Goal: Task Accomplishment & Management: Complete application form

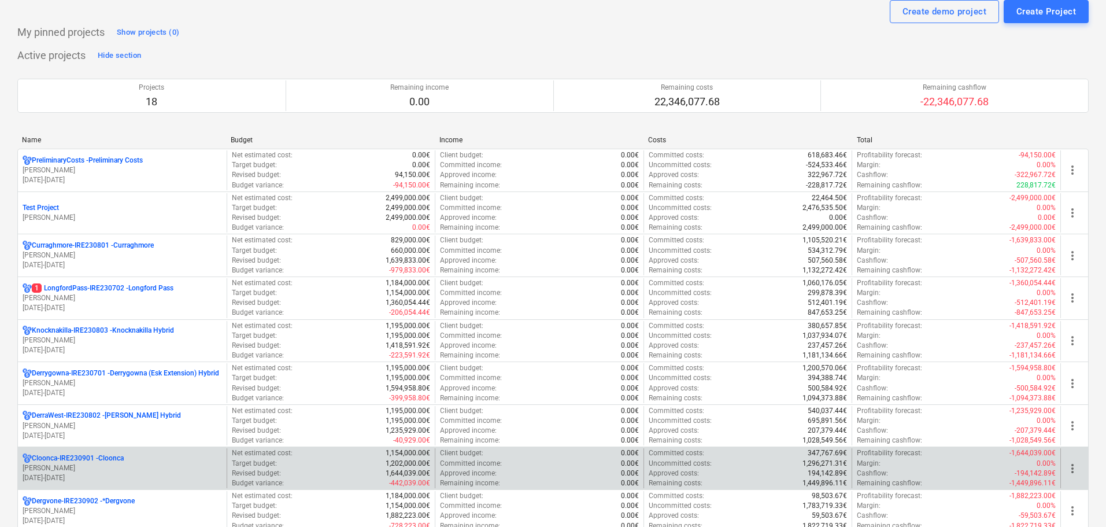
scroll to position [173, 0]
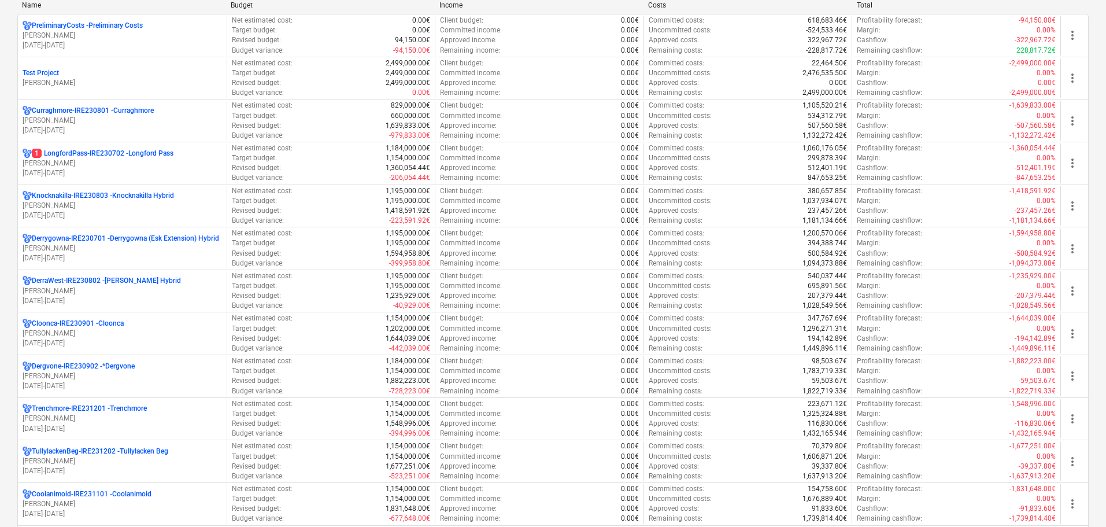
drag, startPoint x: 142, startPoint y: 118, endPoint x: 184, endPoint y: 116, distance: 42.2
click at [142, 118] on p "[PERSON_NAME]" at bounding box center [122, 121] width 199 height 10
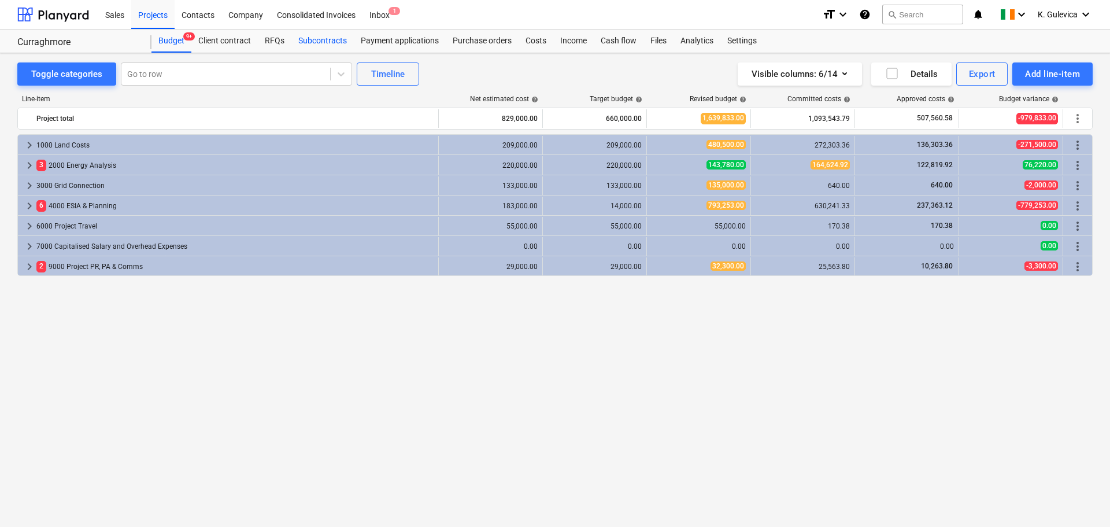
click at [320, 37] on div "Subcontracts" at bounding box center [322, 40] width 62 height 23
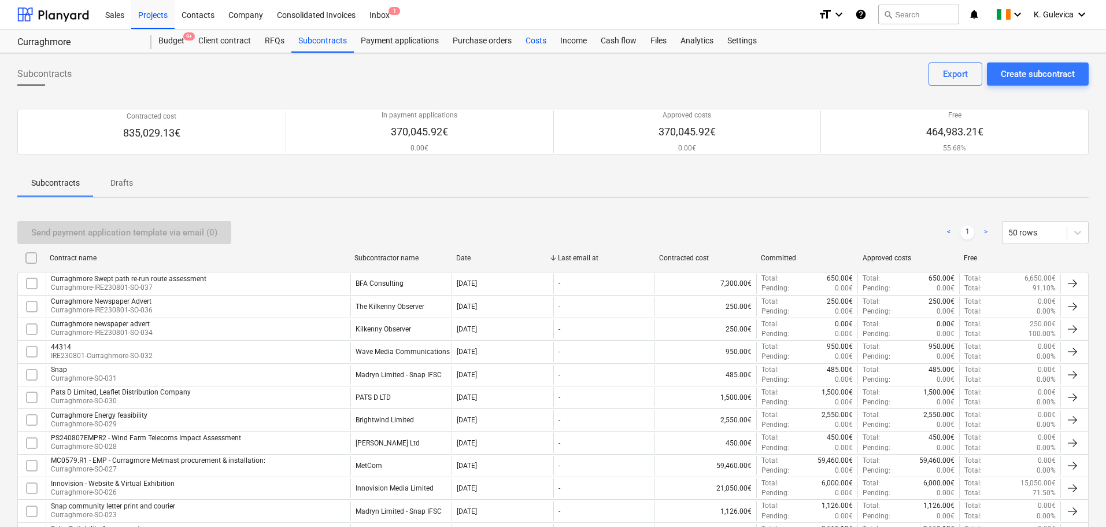
click at [534, 39] on div "Costs" at bounding box center [536, 40] width 35 height 23
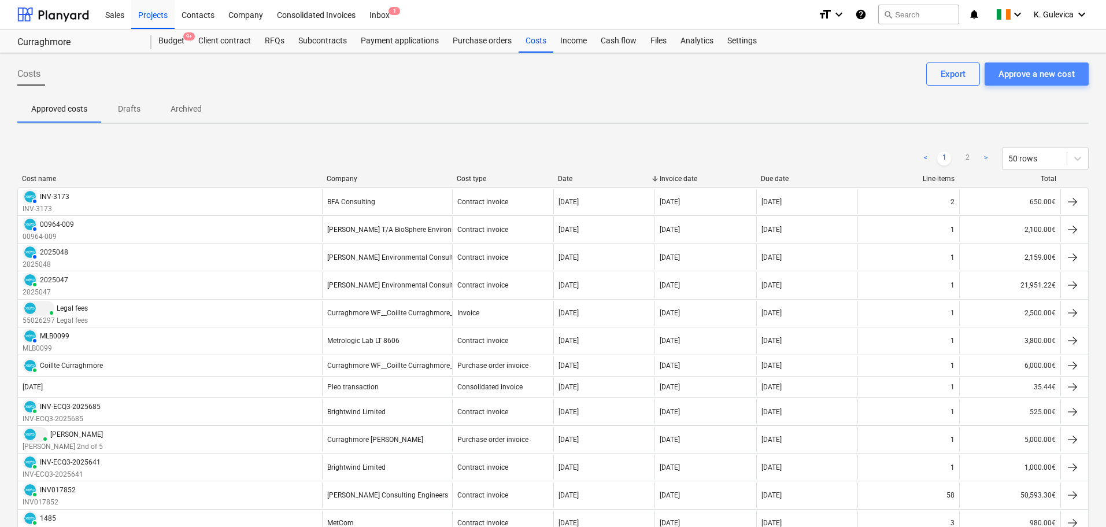
click at [1027, 73] on div "Approve a new cost" at bounding box center [1037, 73] width 76 height 15
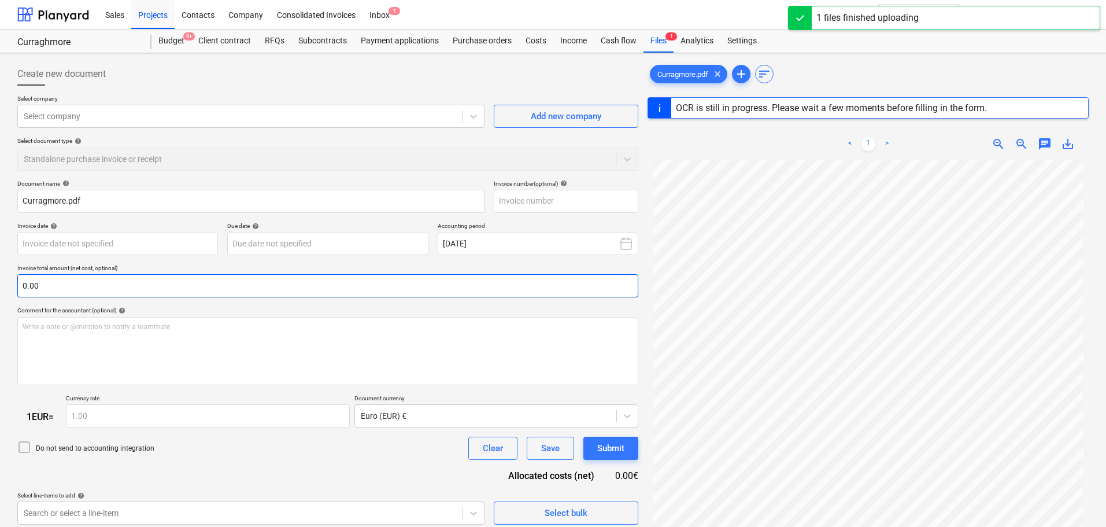
type input "316067"
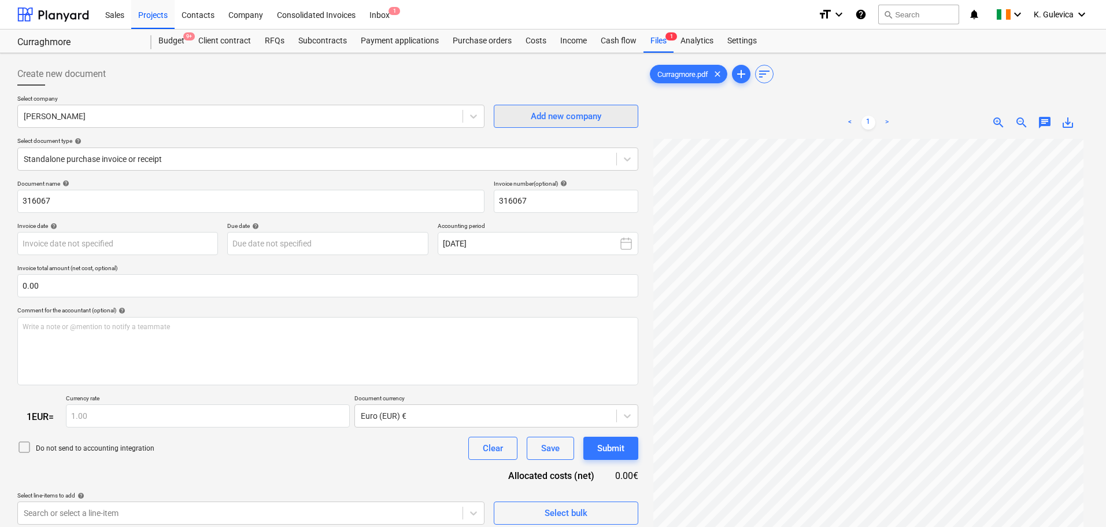
click at [522, 113] on span "Add new company" at bounding box center [566, 116] width 116 height 15
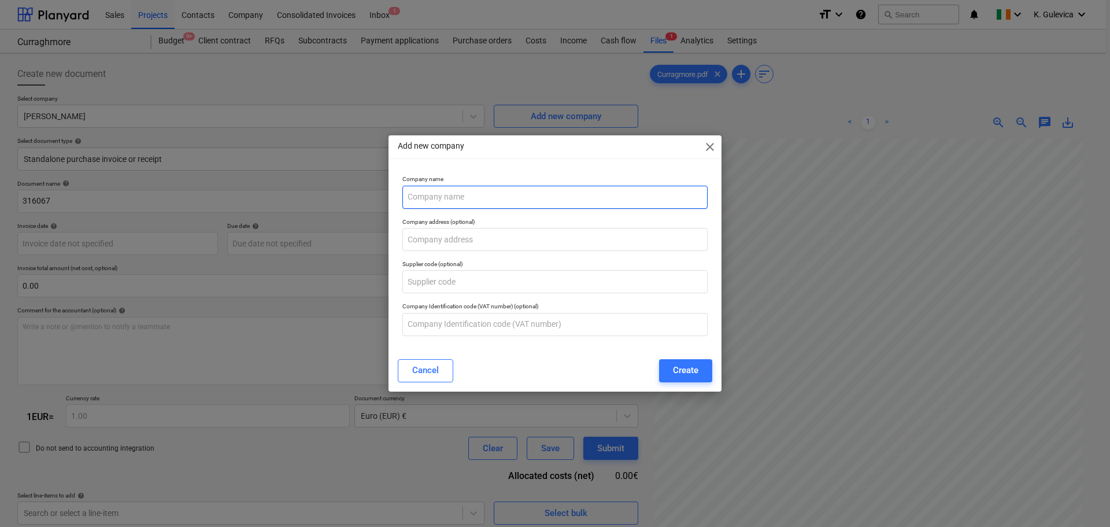
click at [471, 199] on input "text" at bounding box center [554, 197] width 305 height 23
paste input "An Bord Pleanála"
click at [461, 198] on input "An Bord Pleanála" at bounding box center [554, 197] width 305 height 23
type input "An Bord Pleanala"
click at [692, 369] on div "Create" at bounding box center [685, 370] width 25 height 15
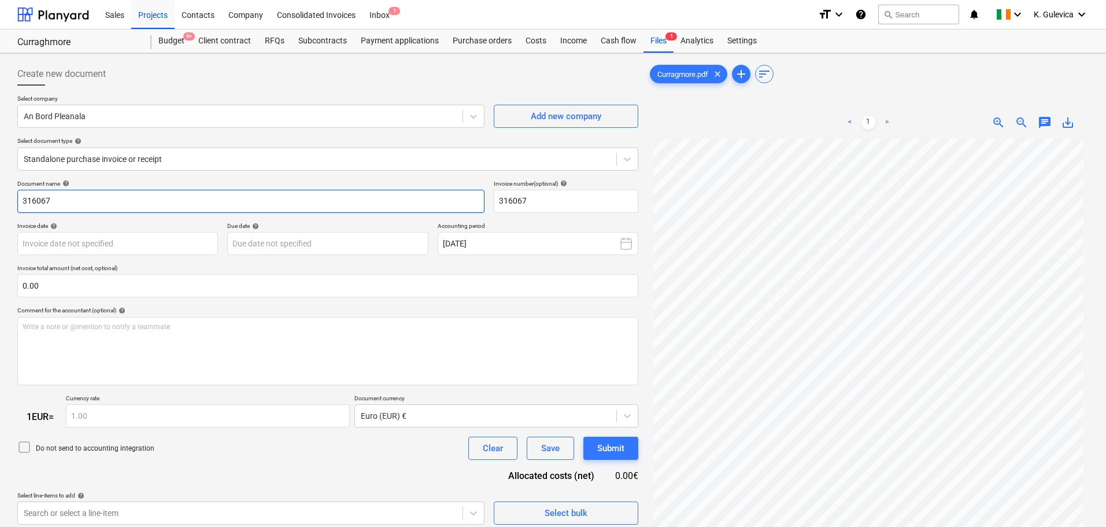
drag, startPoint x: 60, startPoint y: 196, endPoint x: 35, endPoint y: 205, distance: 26.5
click at [0, 201] on html "Sales Projects Contacts Company Consolidated Invoices Inbox 1 format_size keybo…" at bounding box center [553, 263] width 1106 height 527
paste input "Pre-Application"
type input "Pre-Application"
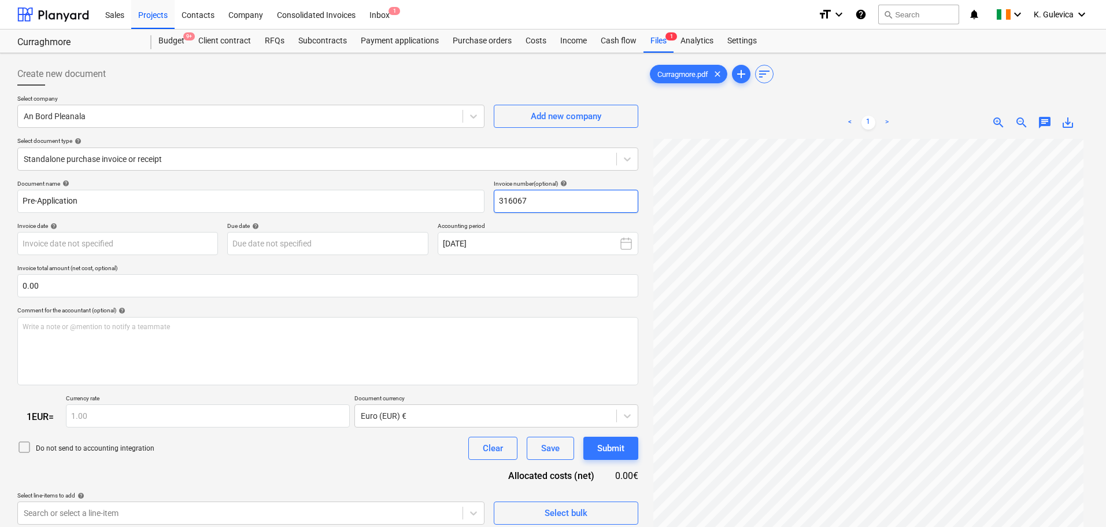
drag, startPoint x: 559, startPoint y: 198, endPoint x: 584, endPoint y: 201, distance: 25.0
click at [464, 201] on div "Document name help Pre-Application Invoice number (optional) help 316067" at bounding box center [327, 196] width 621 height 33
paste input "Pre-Application"
type input "Pre-Application"
click at [101, 239] on body "Sales Projects Contacts Company Consolidated Invoices Inbox 1 format_size keybo…" at bounding box center [553, 263] width 1106 height 527
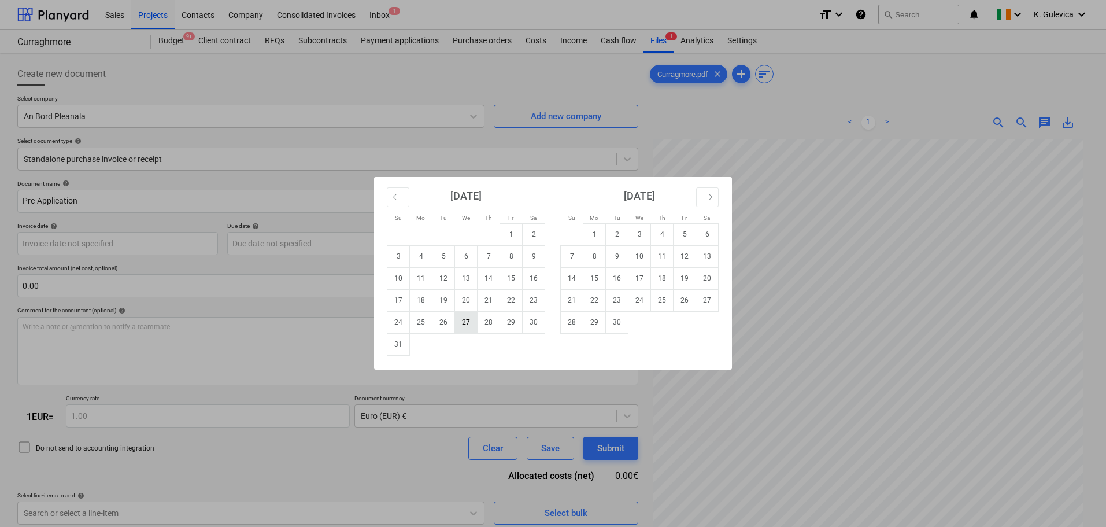
click at [465, 326] on td "27" at bounding box center [466, 322] width 23 height 22
type input "[DATE]"
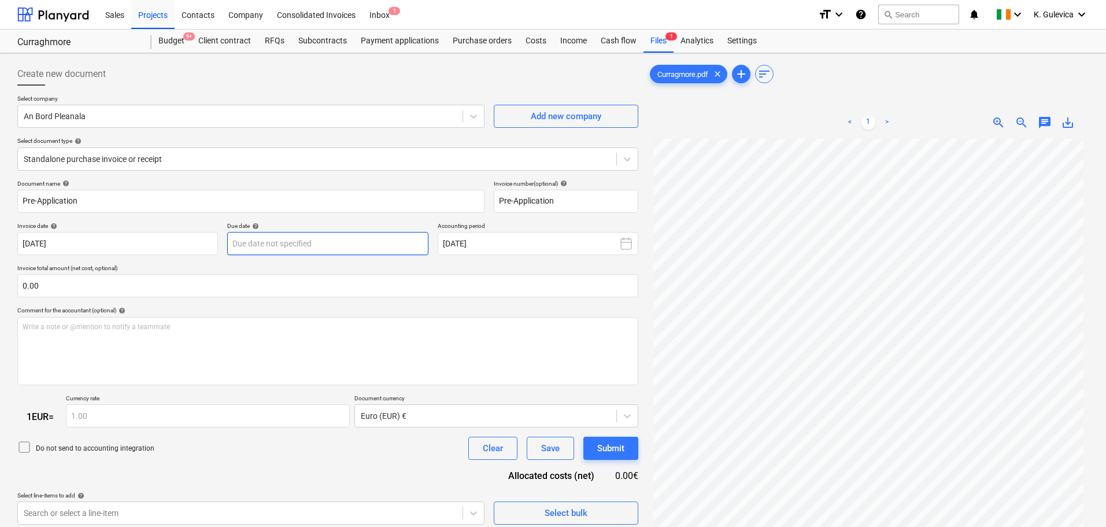
click at [308, 252] on body "Sales Projects Contacts Company Consolidated Invoices Inbox 1 format_size keybo…" at bounding box center [553, 263] width 1106 height 527
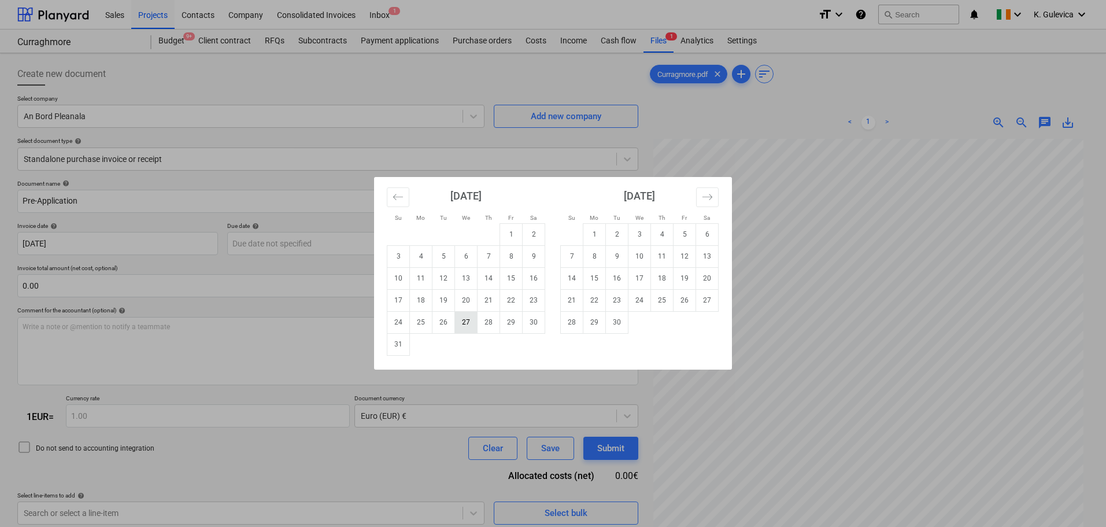
click at [468, 323] on td "27" at bounding box center [466, 322] width 23 height 22
type input "[DATE]"
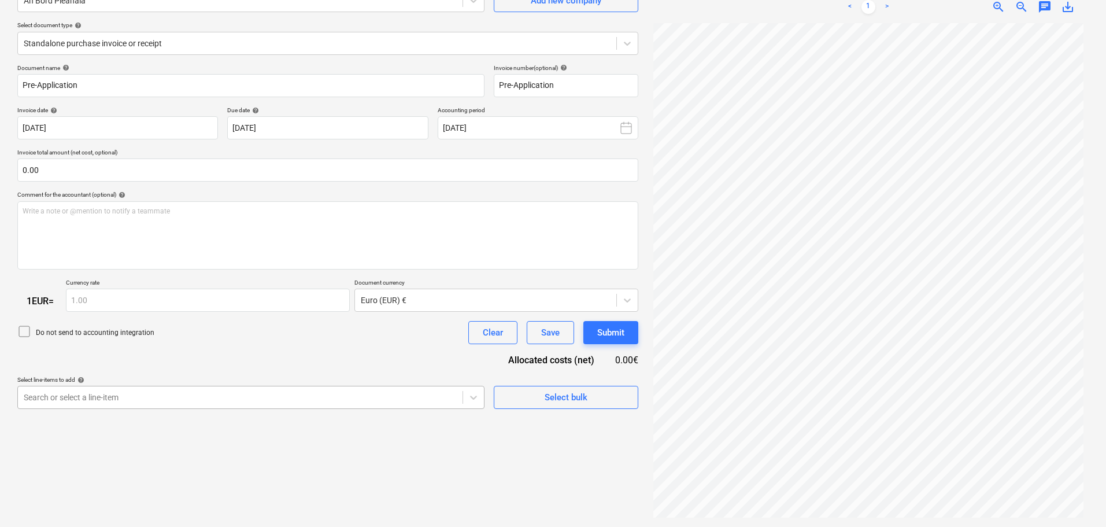
scroll to position [178, 0]
click at [128, 393] on body "Sales Projects Contacts Company Consolidated Invoices Inbox 1 format_size keybo…" at bounding box center [553, 147] width 1106 height 527
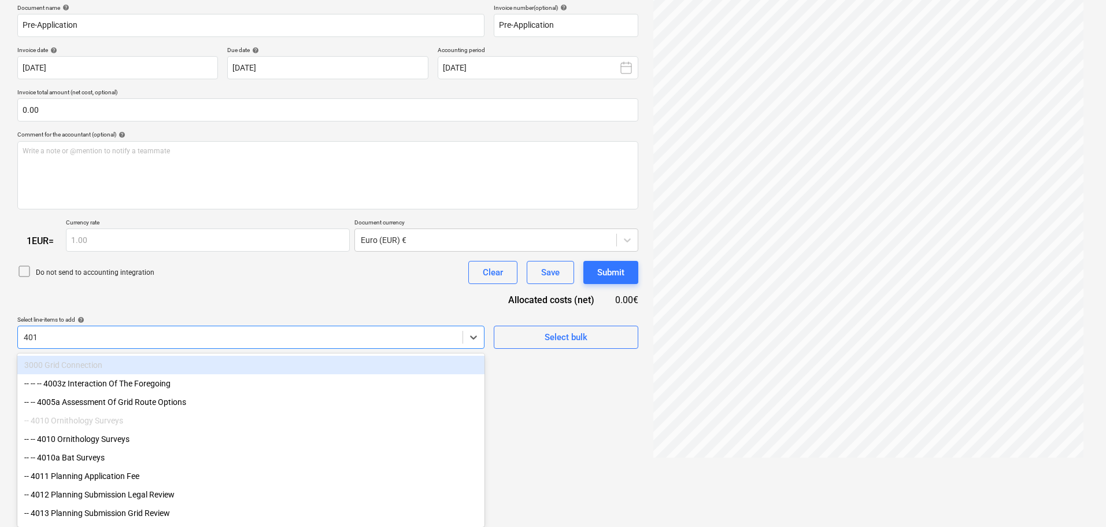
type input "4011"
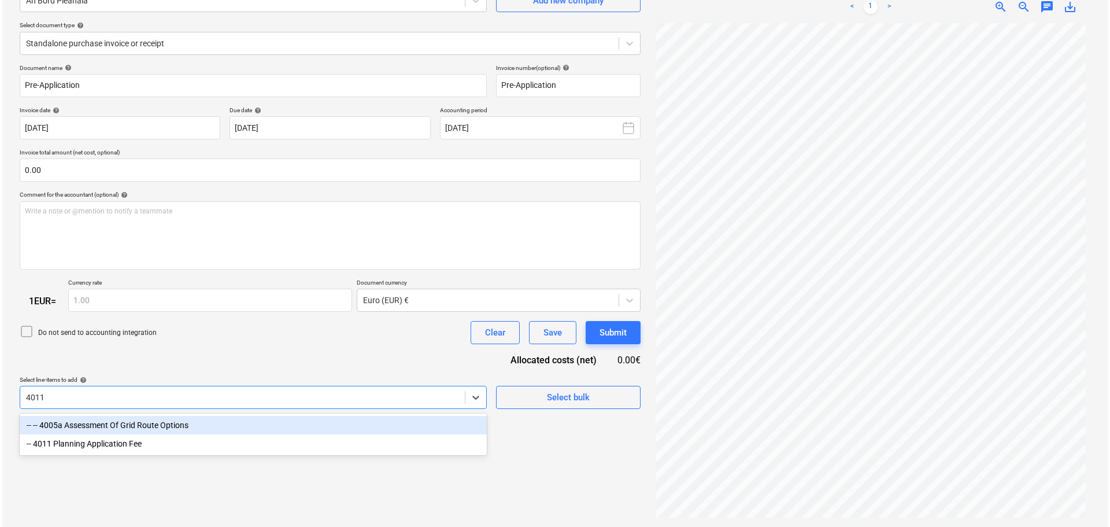
scroll to position [116, 0]
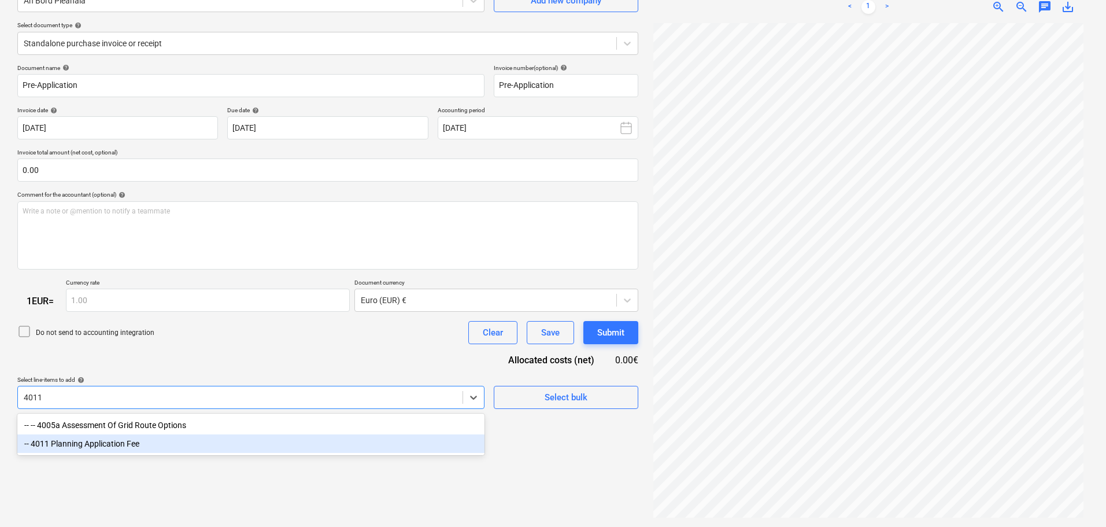
click at [124, 439] on div "-- 4011 Planning Application Fee" at bounding box center [250, 443] width 467 height 19
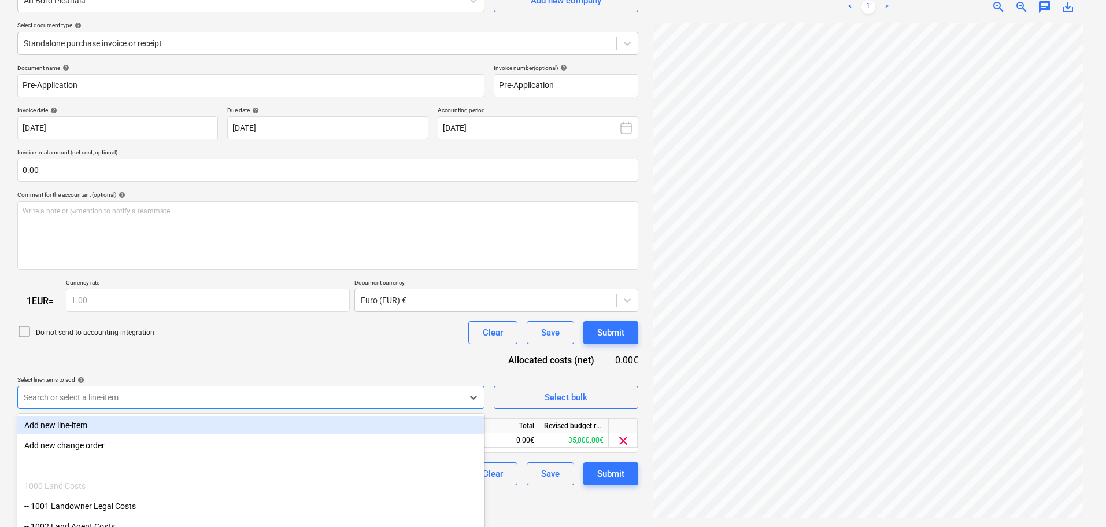
click at [156, 343] on div "Do not send to accounting integration Clear Save Submit" at bounding box center [327, 332] width 621 height 23
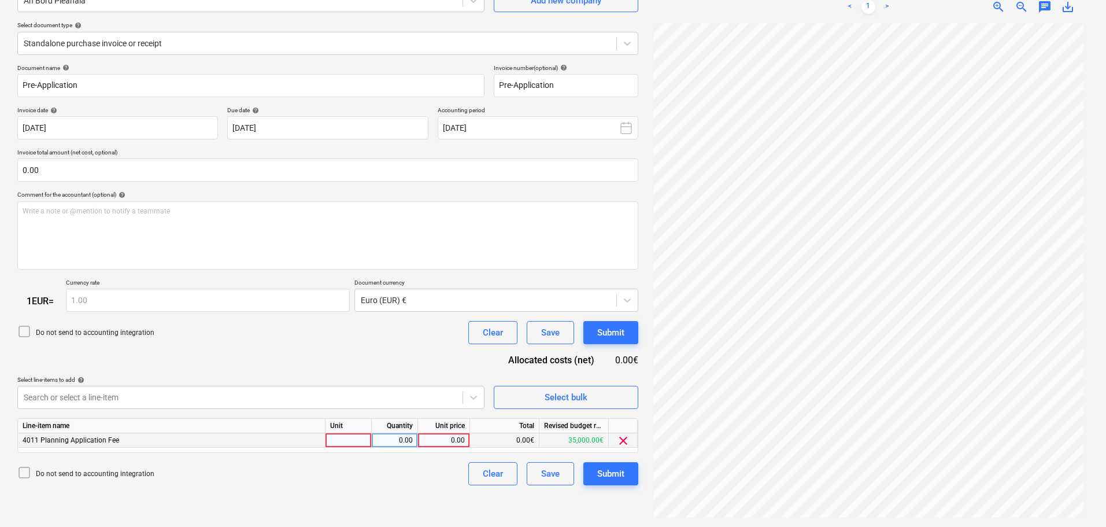
click at [449, 445] on div "0.00" at bounding box center [444, 440] width 42 height 14
type input "5"
type input "4500"
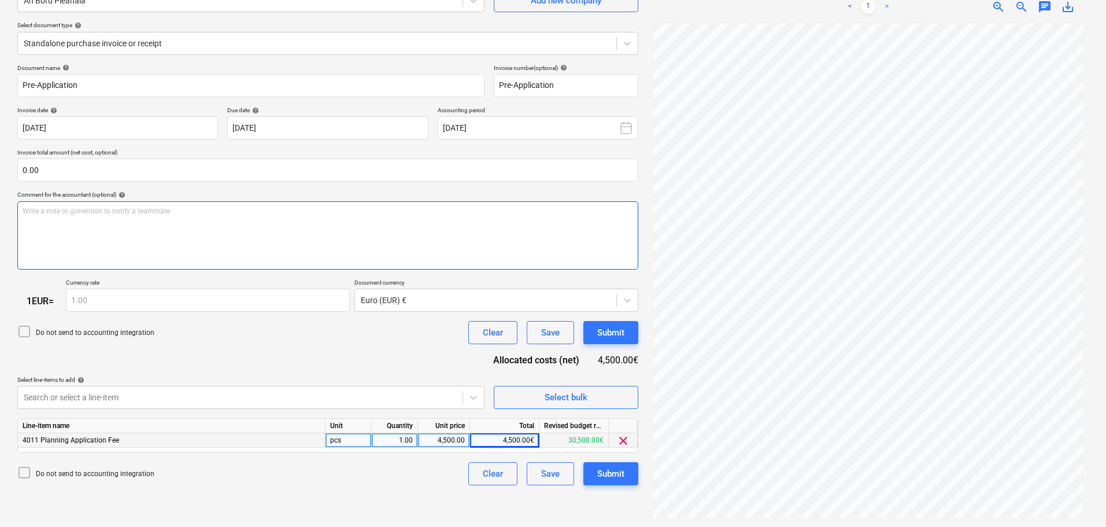
click at [130, 230] on div "Write a note or @mention to notify a teammate [PERSON_NAME]" at bounding box center [327, 235] width 621 height 68
click at [38, 215] on p "[PERSON_NAME] was confirmed by [PERSON_NAME]" at bounding box center [328, 211] width 611 height 10
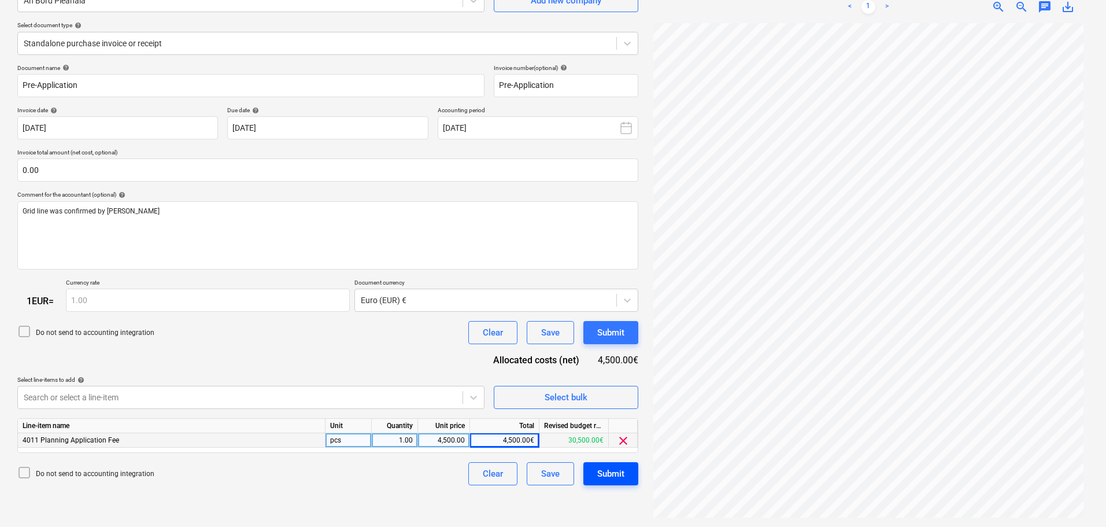
click at [608, 476] on div "Submit" at bounding box center [610, 473] width 27 height 15
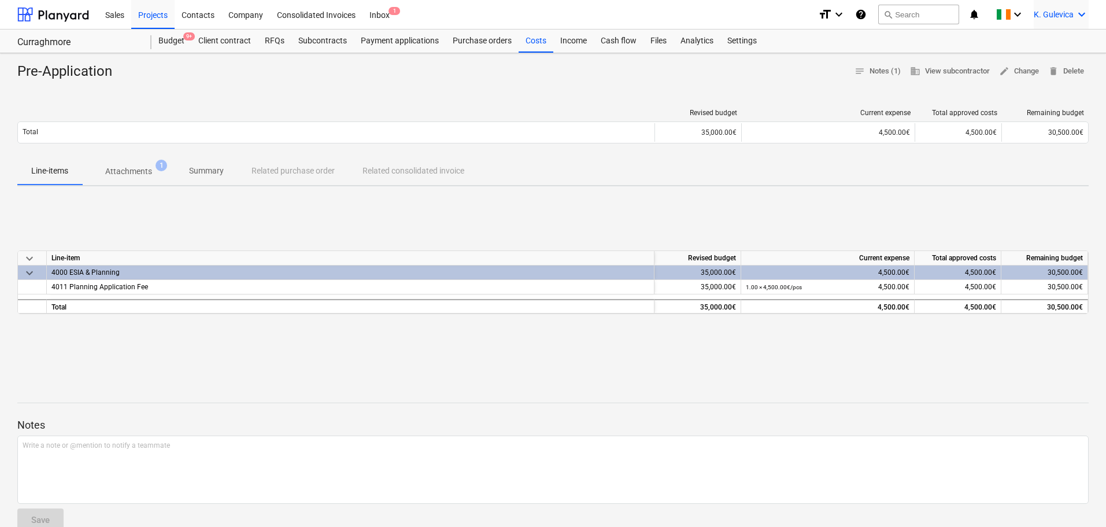
click at [1048, 9] on div "K. Gulevica keyboard_arrow_down" at bounding box center [1061, 14] width 55 height 29
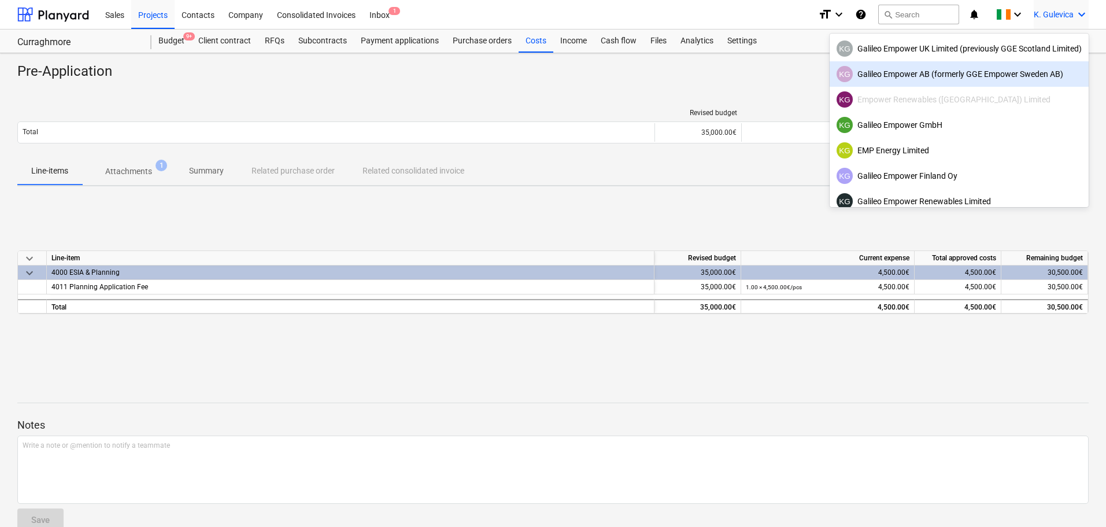
click at [932, 72] on div "KG Galileo Empower AB (formerly GGE Empower Sweden AB)" at bounding box center [959, 74] width 245 height 16
